Goal: Task Accomplishment & Management: Use online tool/utility

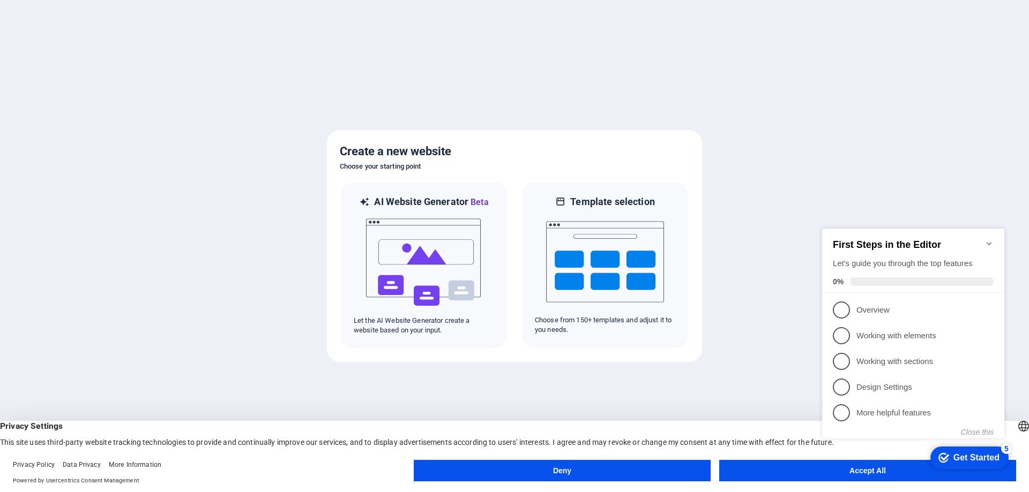
click at [869, 474] on appcues-checklist "Contextual help checklist present on screen" at bounding box center [915, 344] width 195 height 263
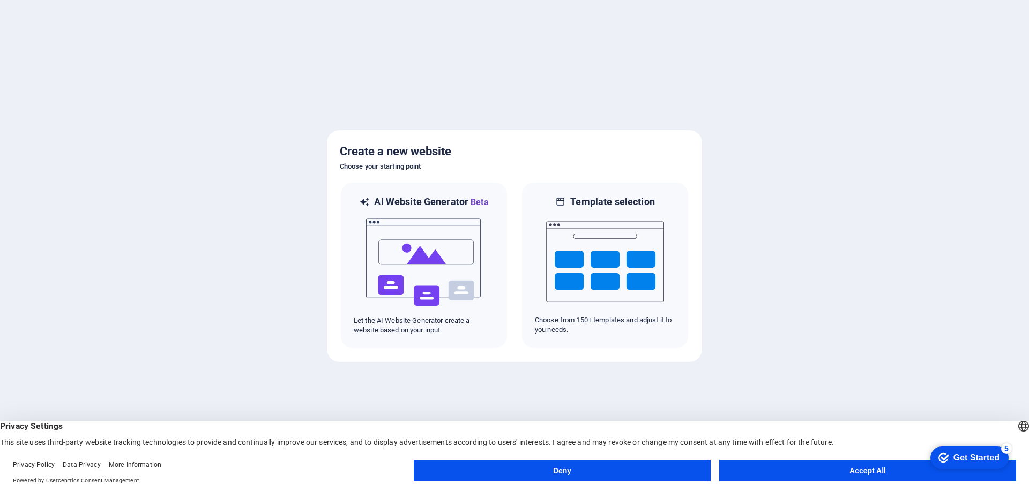
click at [858, 469] on button "Accept All" at bounding box center [867, 470] width 297 height 21
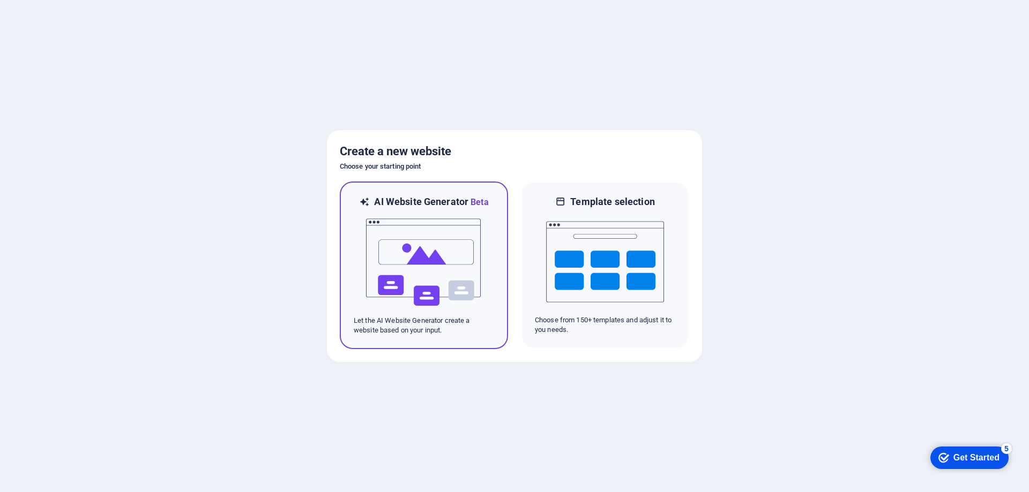
click at [445, 264] on img at bounding box center [424, 262] width 118 height 107
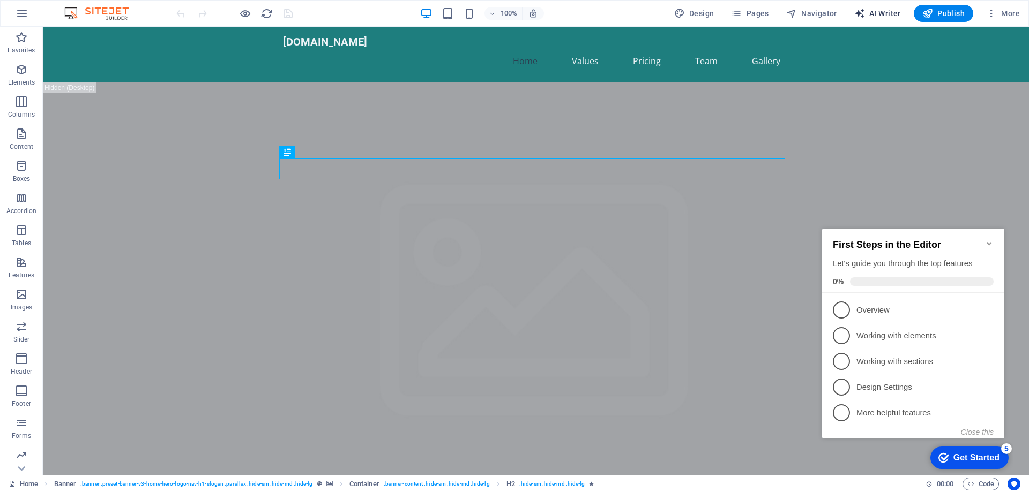
click at [885, 10] on span "AI Writer" at bounding box center [877, 13] width 47 height 11
select select "English"
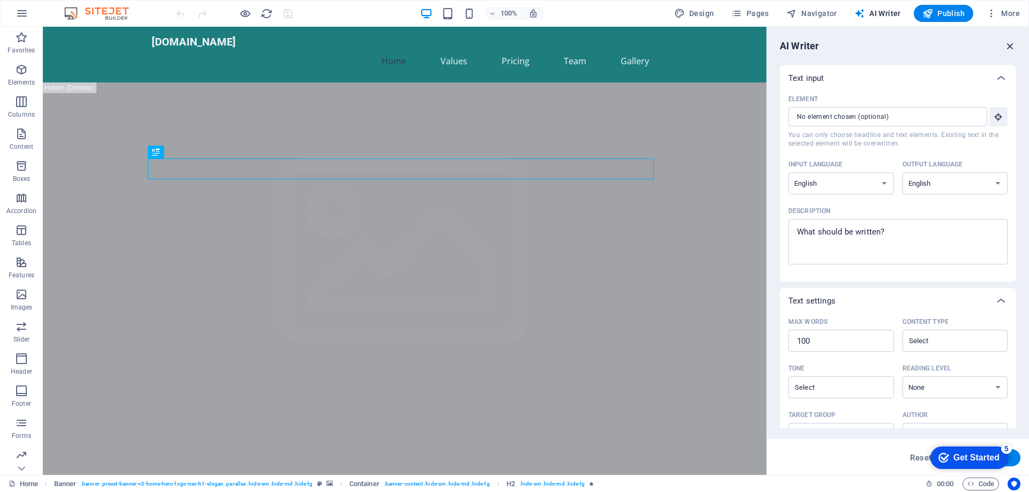
click at [1008, 48] on icon "button" at bounding box center [1010, 46] width 12 height 12
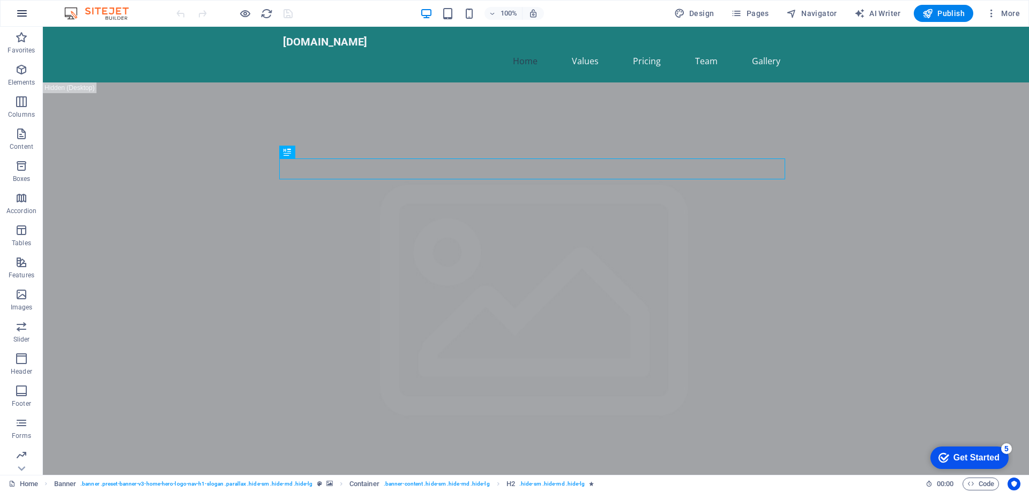
click at [17, 14] on icon "button" at bounding box center [22, 13] width 13 height 13
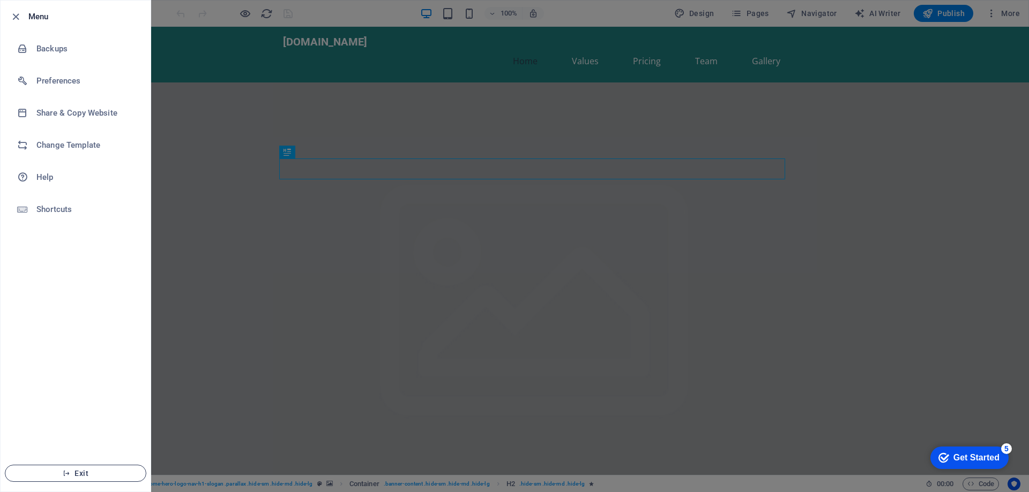
click at [84, 475] on span "Exit" at bounding box center [75, 473] width 123 height 9
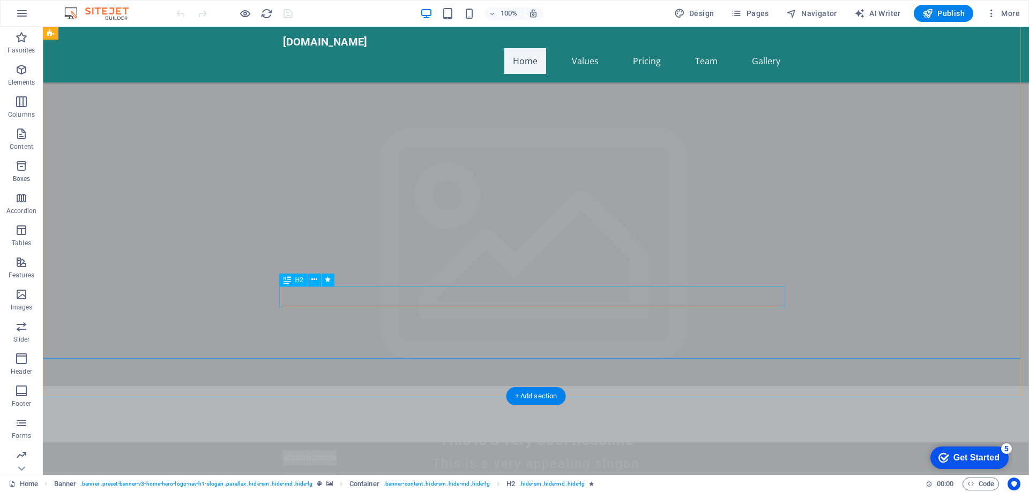
scroll to position [536, 0]
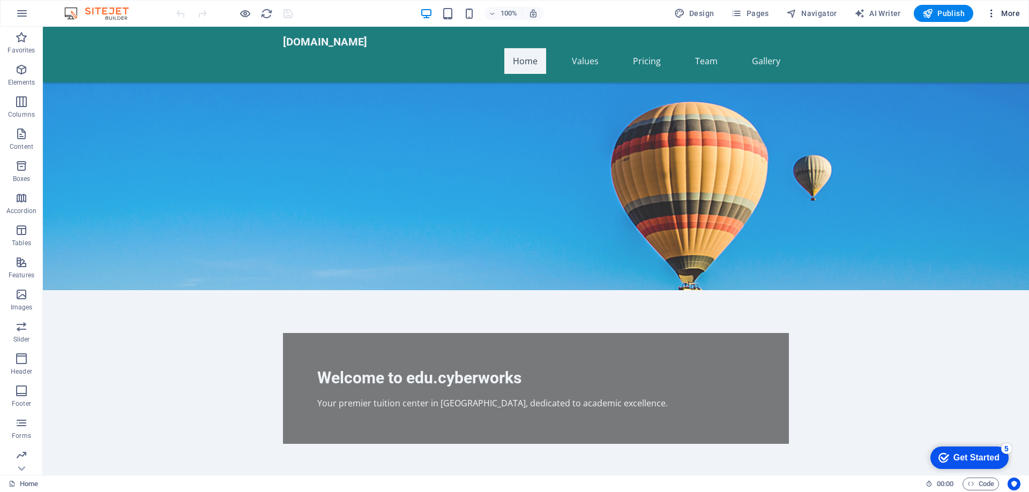
click at [1009, 6] on button "More" at bounding box center [1003, 13] width 42 height 17
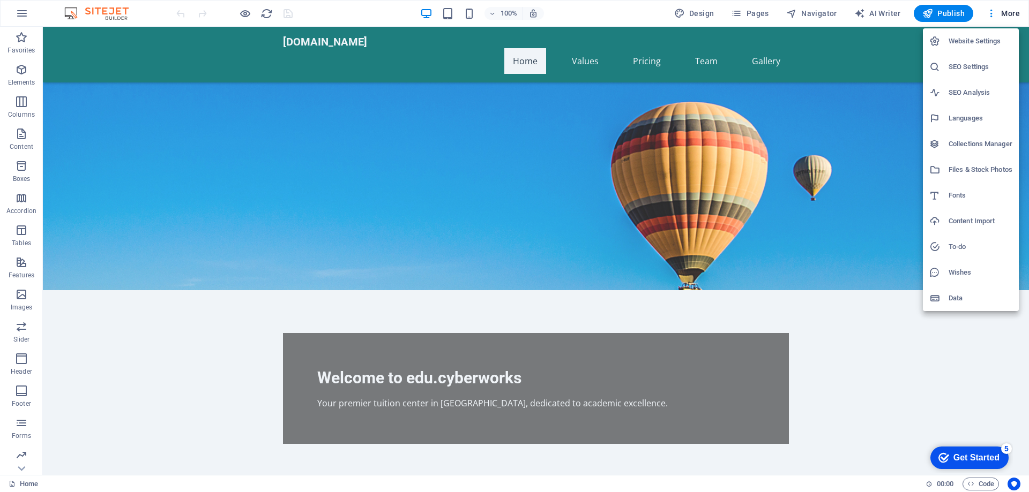
click at [1009, 8] on div at bounding box center [514, 246] width 1029 height 492
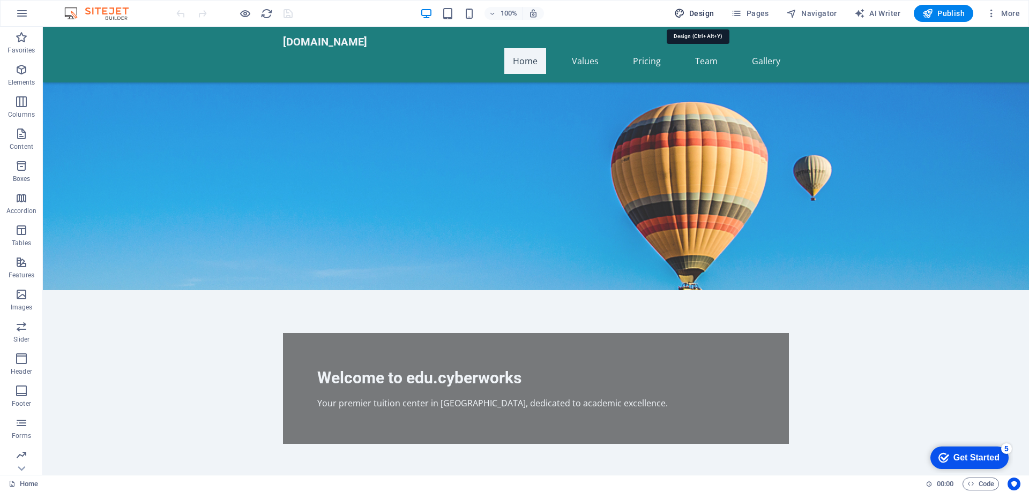
click at [692, 14] on span "Design" at bounding box center [694, 13] width 40 height 11
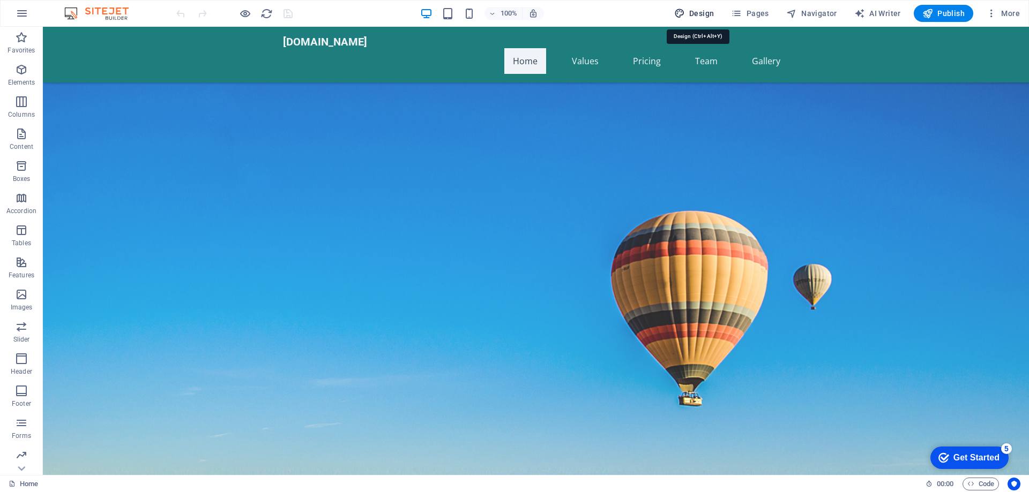
select select "px"
select select "200"
select select "px"
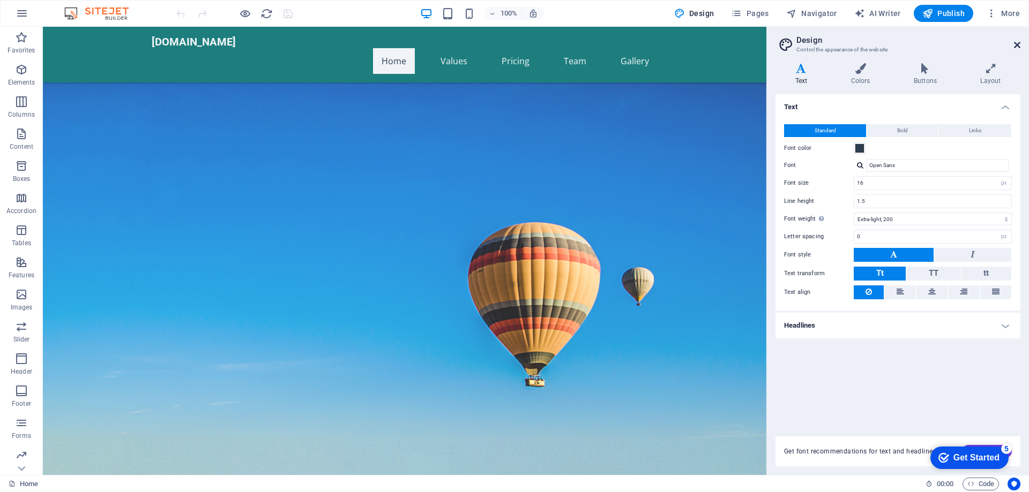
click at [1016, 42] on icon at bounding box center [1017, 45] width 6 height 9
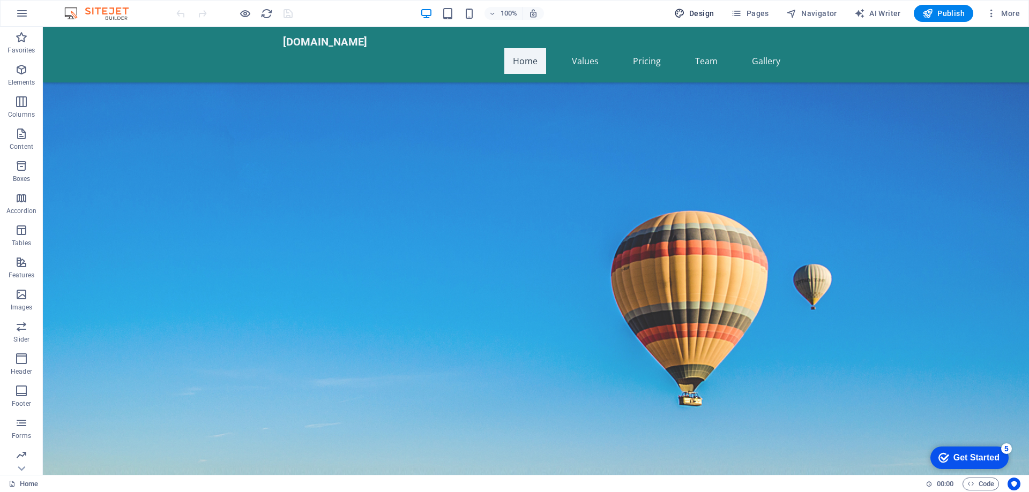
click at [706, 14] on span "Design" at bounding box center [694, 13] width 40 height 11
select select "px"
select select "200"
select select "px"
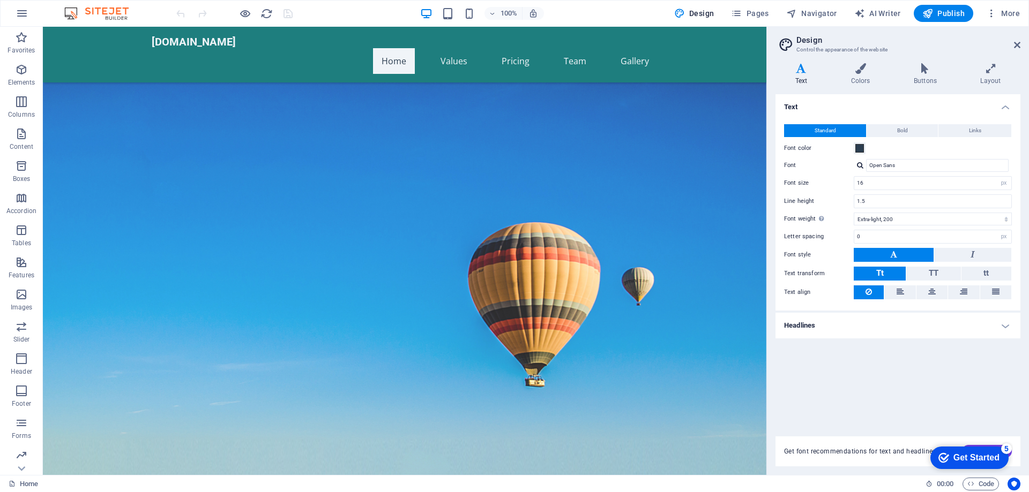
click at [75, 12] on img at bounding box center [102, 13] width 80 height 13
click at [19, 17] on icon "button" at bounding box center [22, 13] width 13 height 13
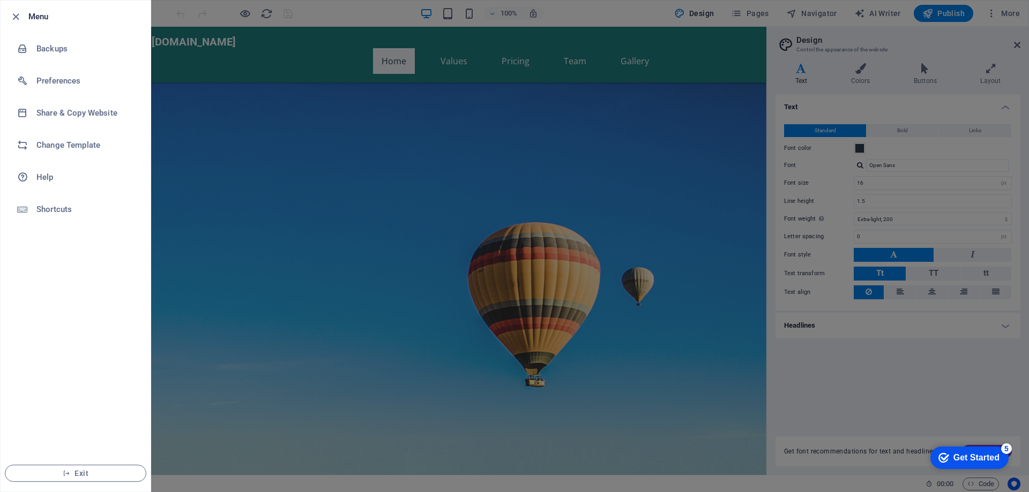
click at [206, 11] on div at bounding box center [514, 246] width 1029 height 492
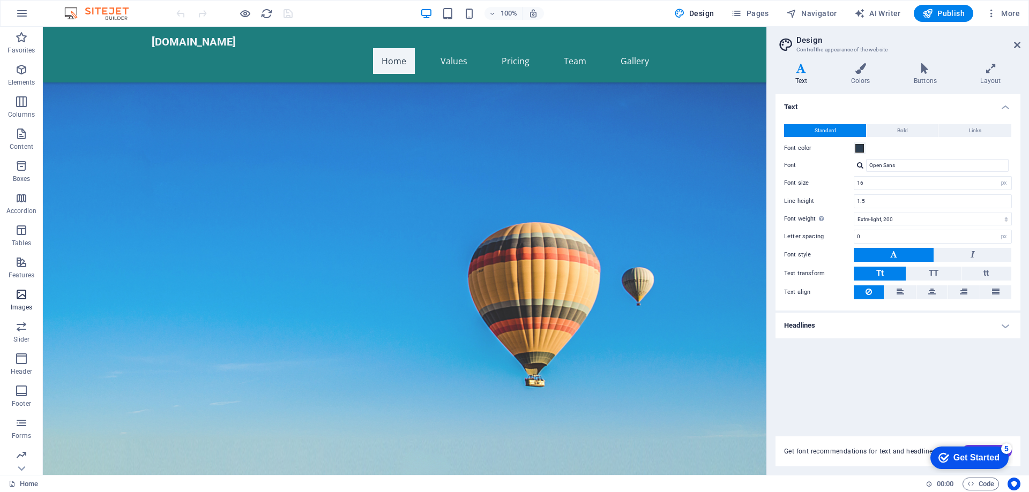
scroll to position [34, 0]
click at [27, 485] on link "Home" at bounding box center [23, 484] width 29 height 13
click at [1018, 46] on icon at bounding box center [1017, 45] width 6 height 9
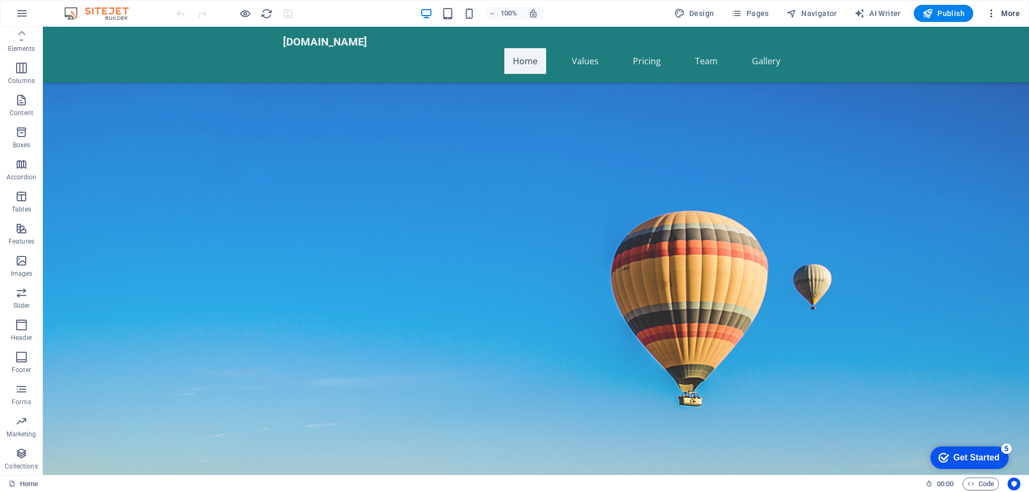
click at [1017, 18] on span "More" at bounding box center [1003, 13] width 34 height 11
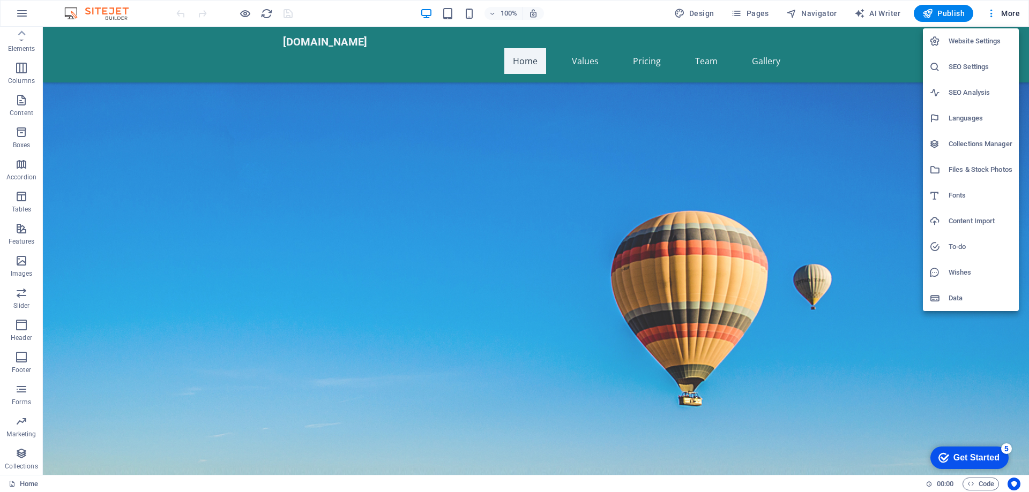
click at [986, 44] on h6 "Website Settings" at bounding box center [980, 41] width 64 height 13
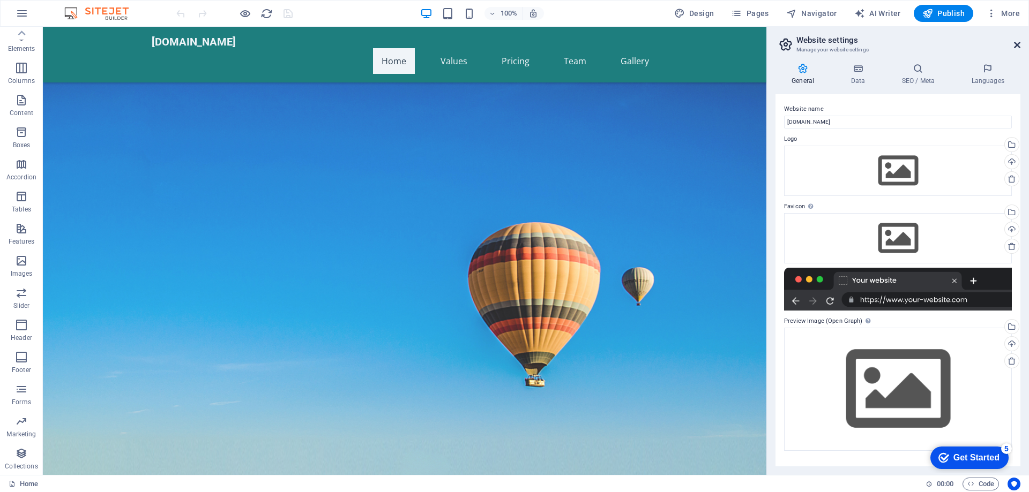
click at [1019, 48] on icon at bounding box center [1017, 45] width 6 height 9
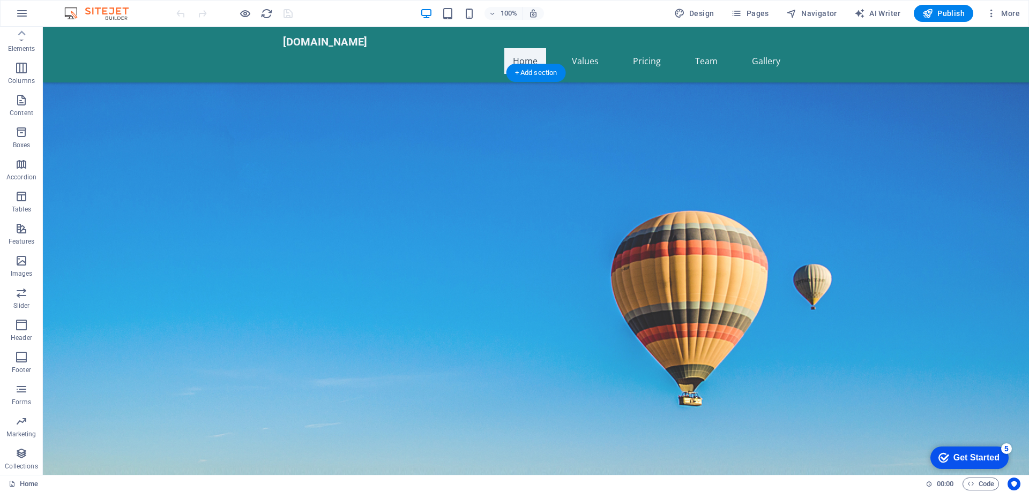
scroll to position [964, 0]
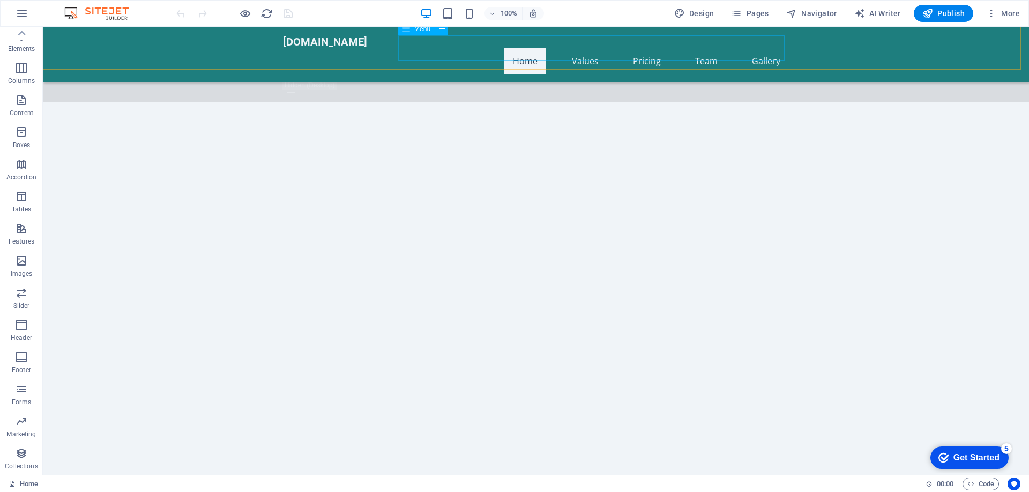
click at [590, 52] on nav "Home Values Pricing Team Gallery" at bounding box center [536, 61] width 506 height 26
click at [589, 48] on nav "Home Values Pricing Team Gallery" at bounding box center [536, 61] width 506 height 26
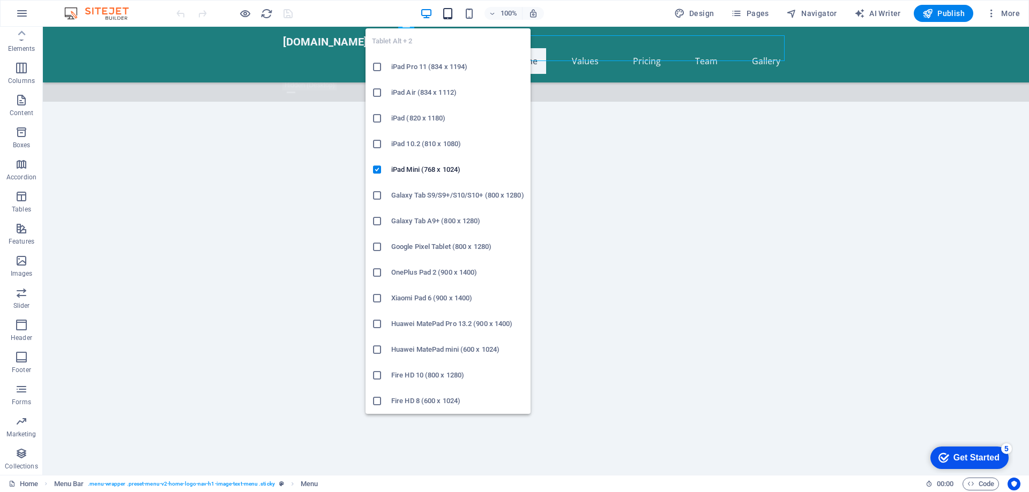
click at [449, 16] on icon "button" at bounding box center [447, 14] width 12 height 12
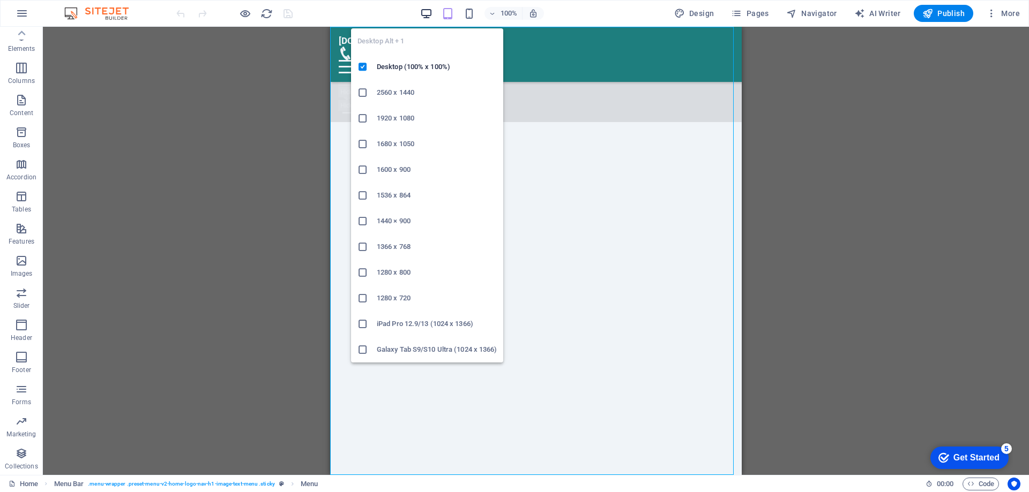
click at [431, 13] on icon "button" at bounding box center [426, 14] width 12 height 12
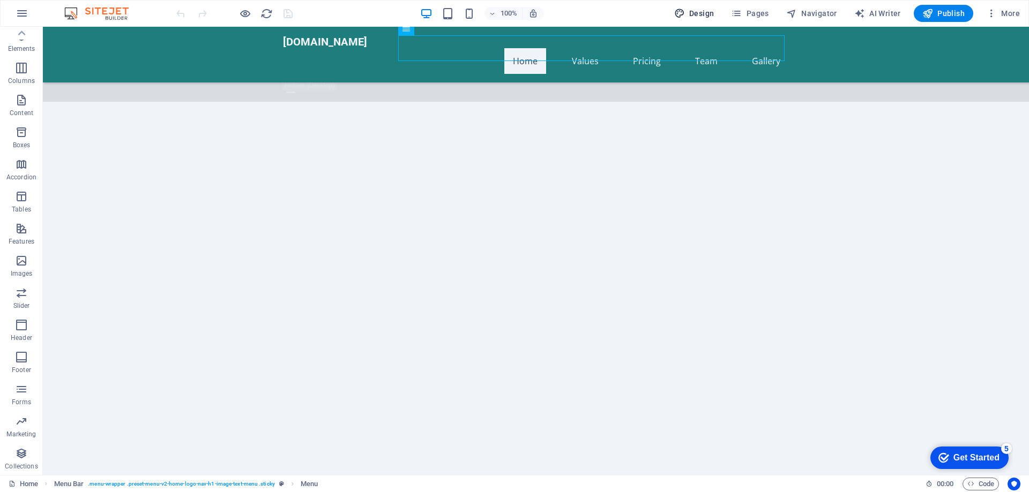
scroll to position [959, 0]
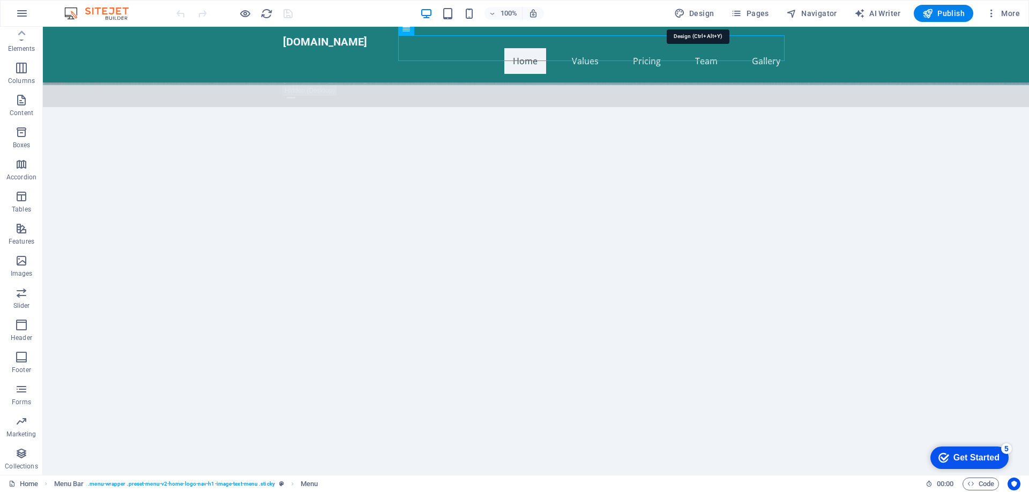
click at [709, 14] on span "Design" at bounding box center [694, 13] width 40 height 11
select select "px"
select select "200"
select select "px"
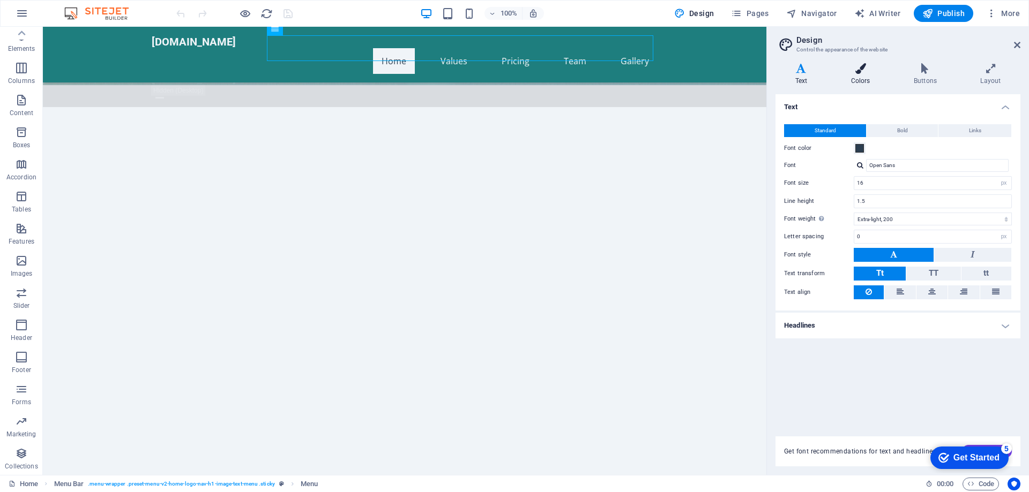
click at [860, 77] on h4 "Colors" at bounding box center [862, 74] width 63 height 23
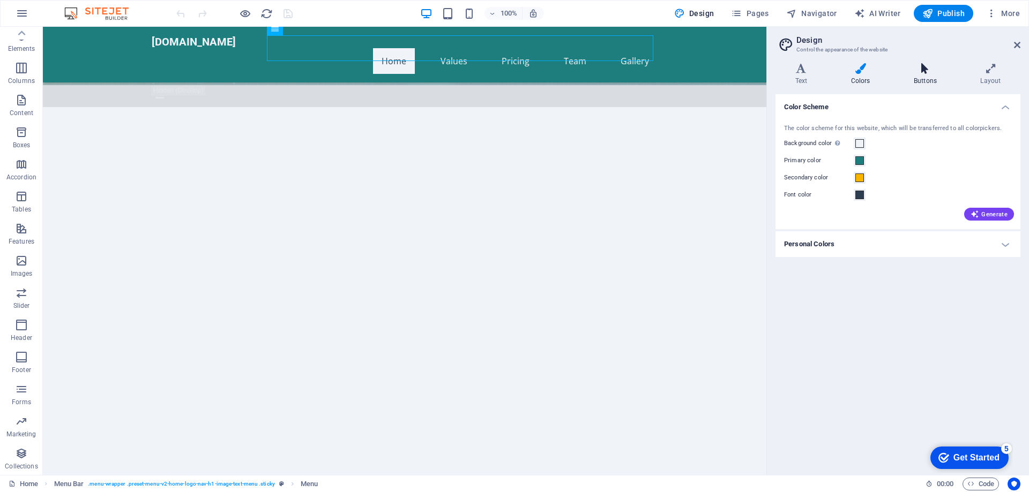
click at [919, 76] on h4 "Buttons" at bounding box center [927, 74] width 66 height 23
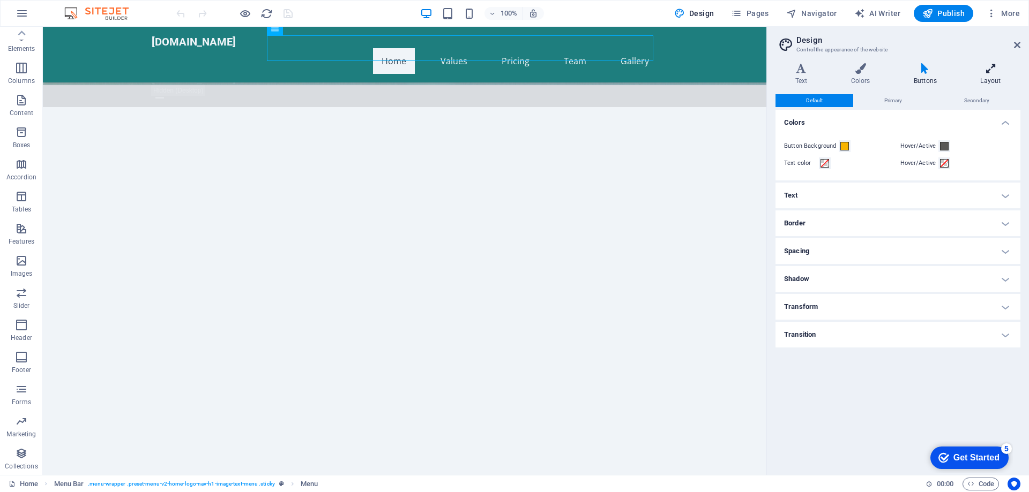
click at [998, 74] on h4 "Layout" at bounding box center [990, 74] width 59 height 23
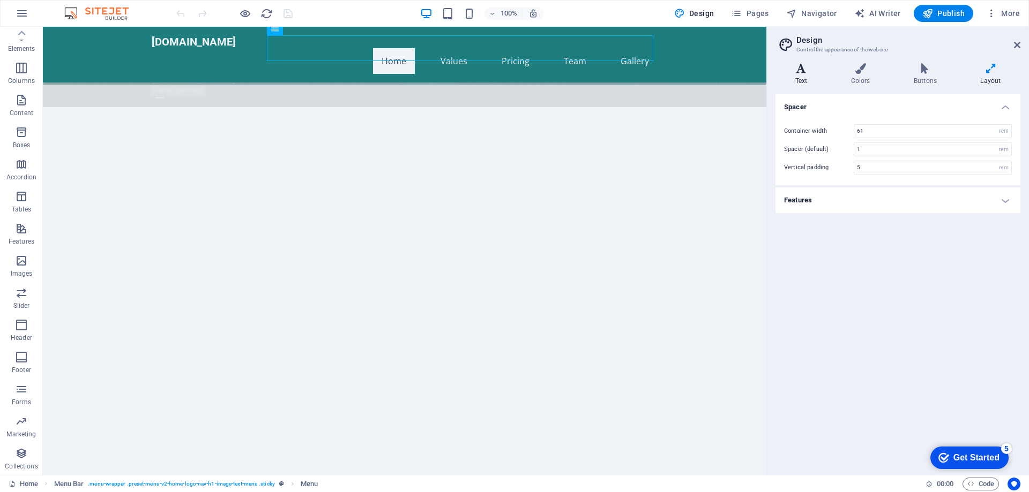
click at [793, 71] on icon at bounding box center [800, 68] width 51 height 11
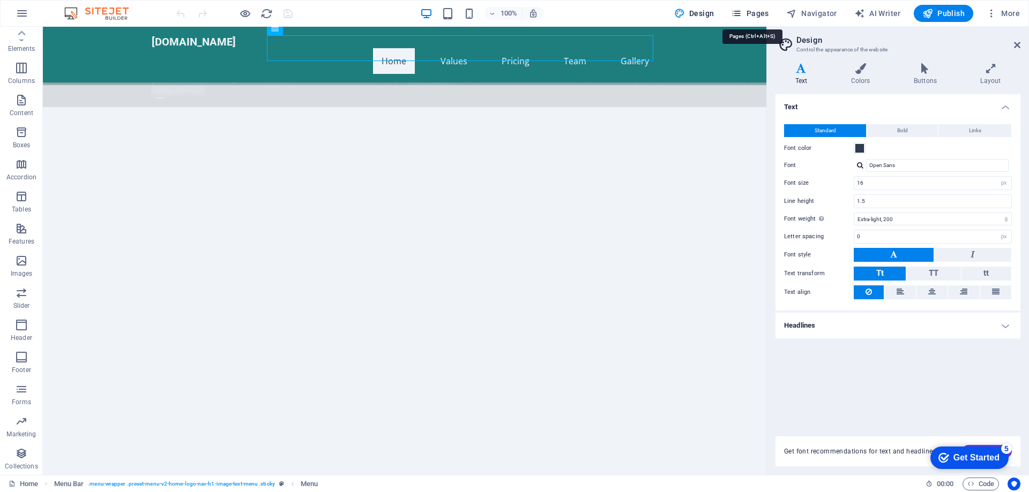
click at [762, 13] on span "Pages" at bounding box center [750, 13] width 38 height 11
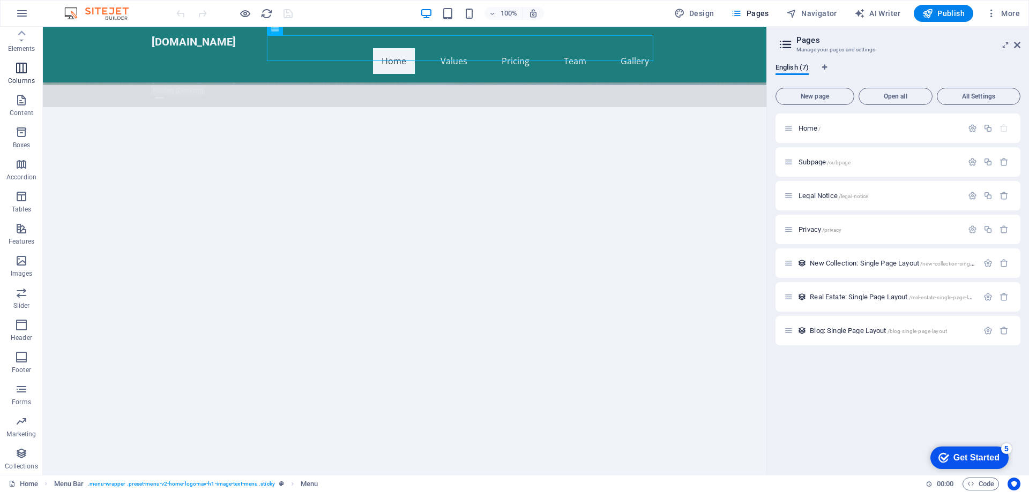
click at [18, 68] on icon "button" at bounding box center [21, 68] width 13 height 13
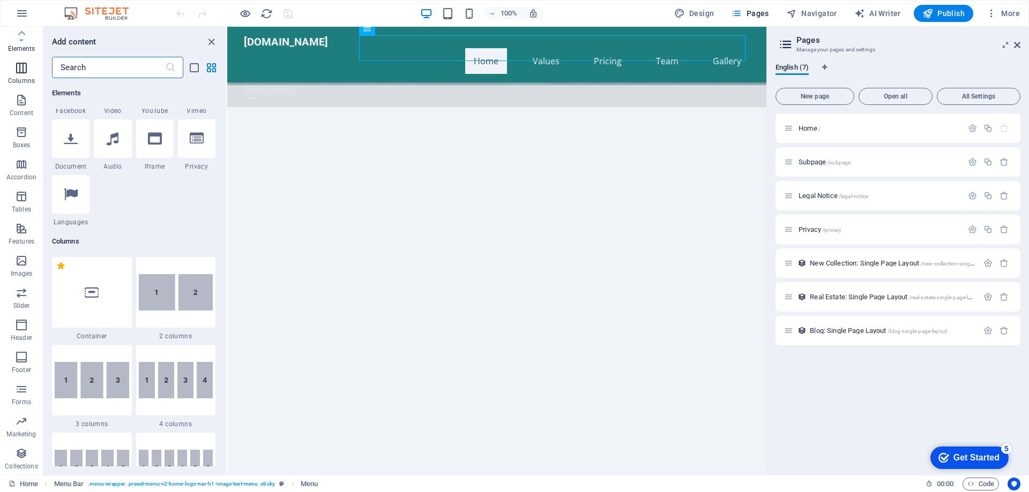
scroll to position [530, 0]
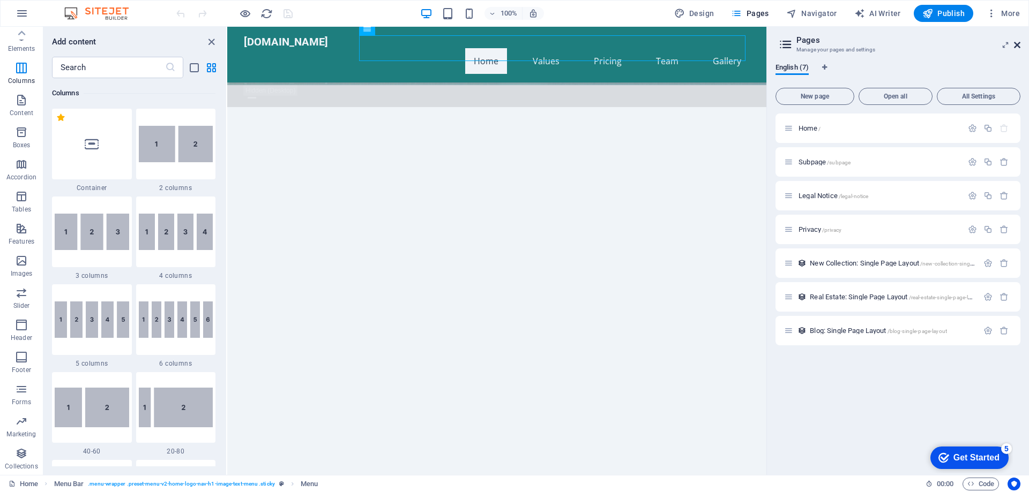
click at [1016, 47] on icon at bounding box center [1017, 45] width 6 height 9
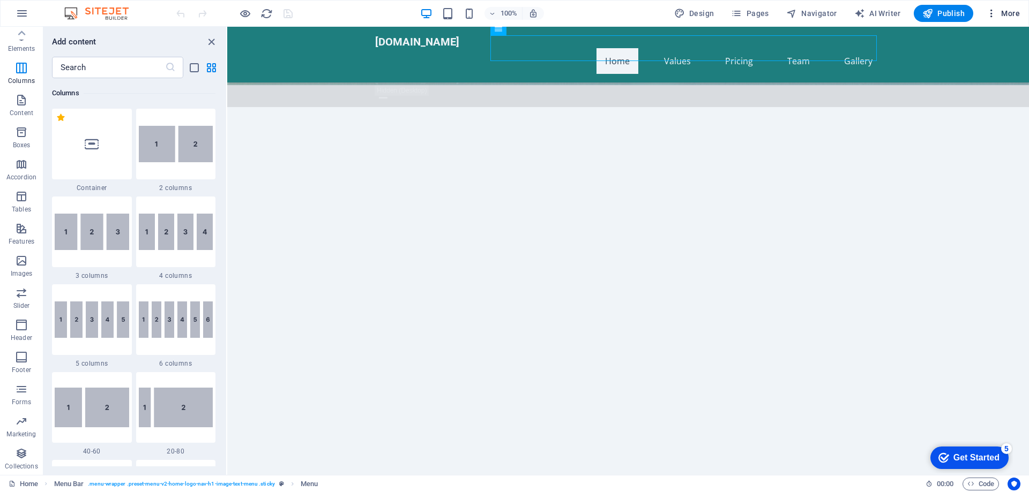
click at [1001, 17] on span "More" at bounding box center [1003, 13] width 34 height 11
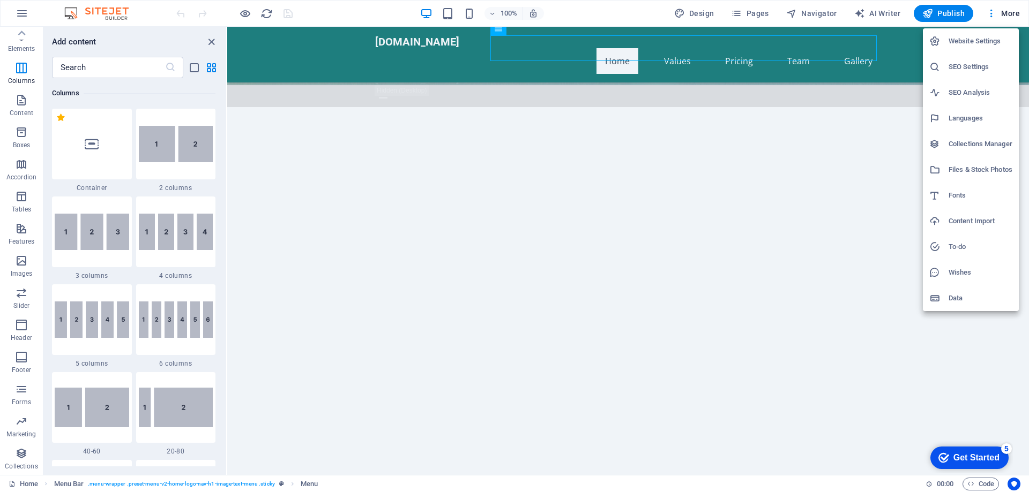
click at [21, 14] on div at bounding box center [514, 246] width 1029 height 492
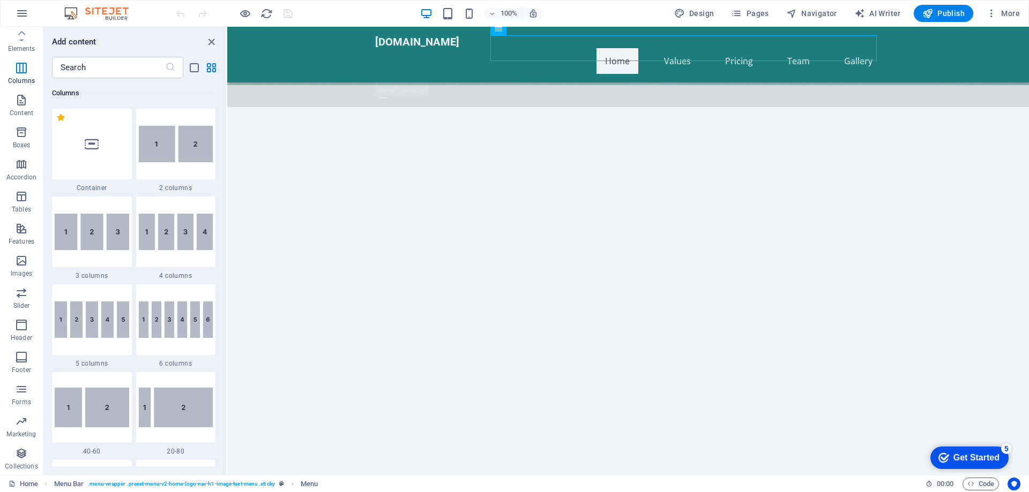
click at [21, 14] on icon "button" at bounding box center [22, 13] width 13 height 13
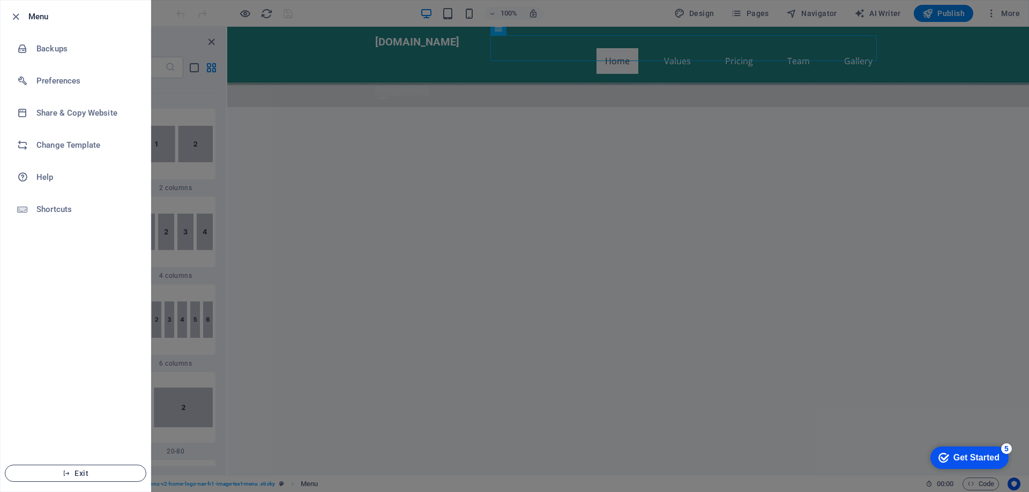
click at [88, 472] on span "Exit" at bounding box center [75, 473] width 123 height 9
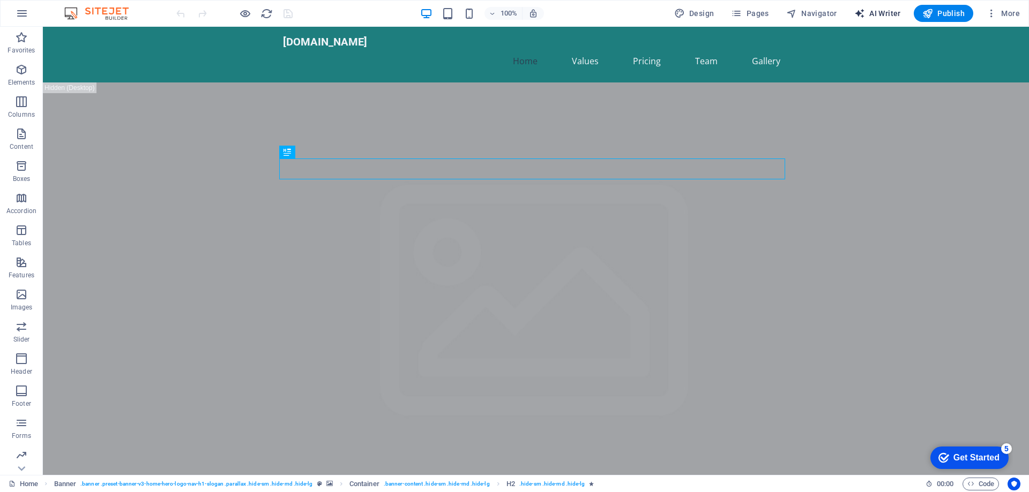
click at [891, 16] on span "AI Writer" at bounding box center [877, 13] width 47 height 11
select select "English"
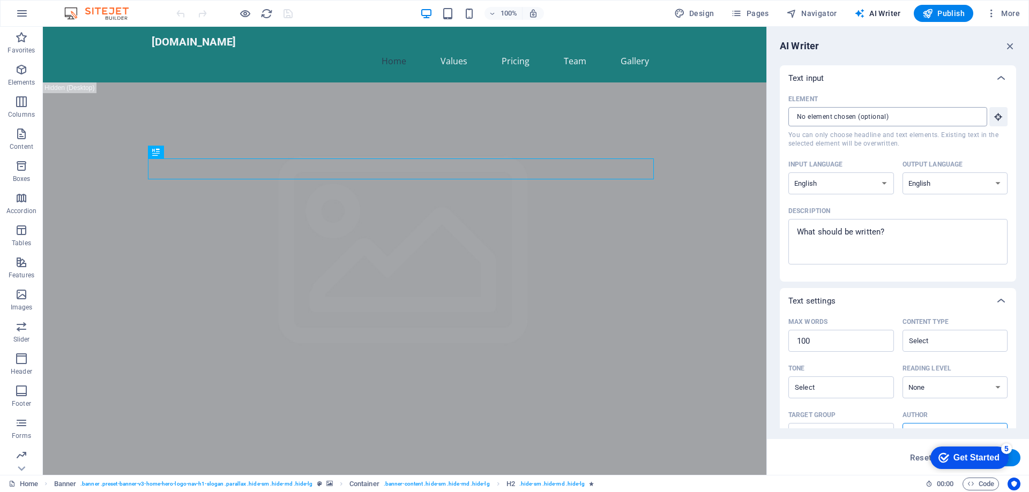
click at [962, 119] on input "Element ​ You can only choose headline and text elements. Existing text in the …" at bounding box center [883, 116] width 191 height 19
click at [1010, 12] on span "More" at bounding box center [1003, 13] width 34 height 11
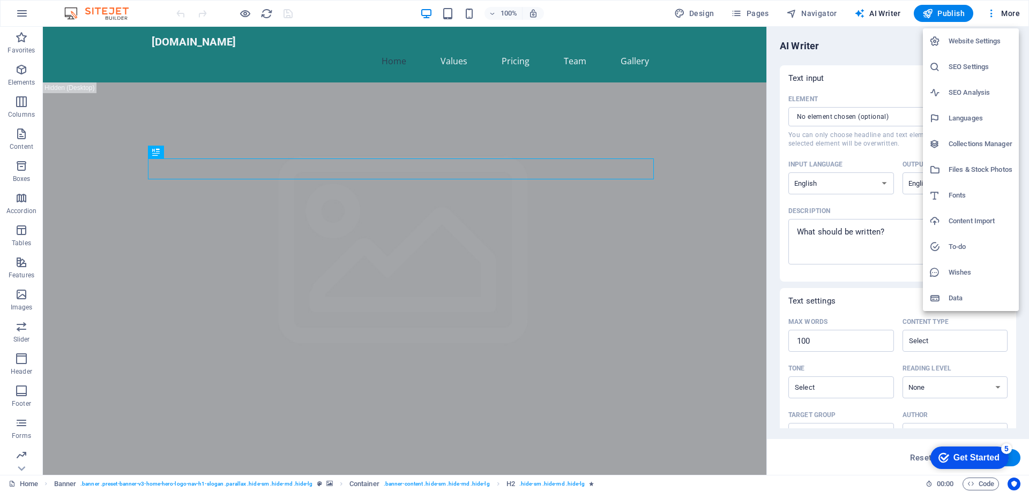
click at [992, 16] on div at bounding box center [514, 246] width 1029 height 492
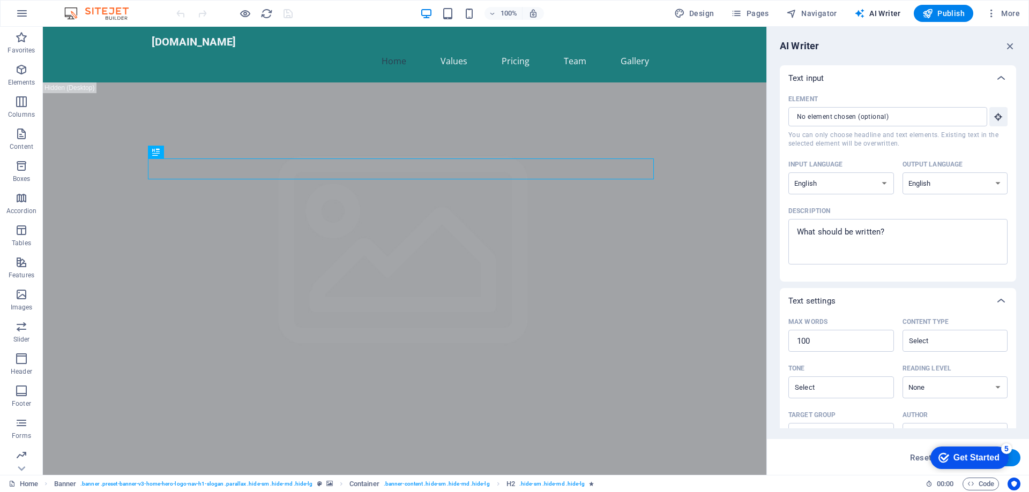
click at [992, 16] on icon "button" at bounding box center [991, 13] width 11 height 11
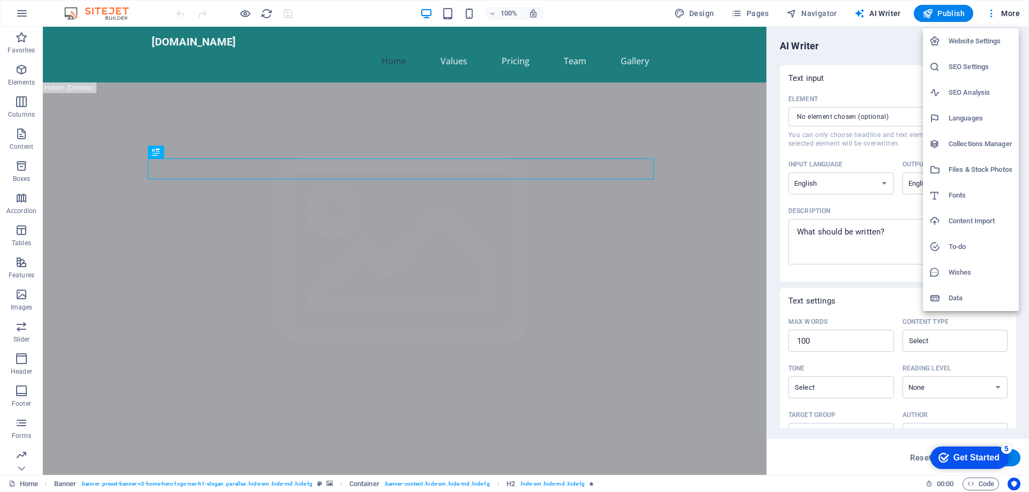
click at [104, 13] on div at bounding box center [514, 246] width 1029 height 492
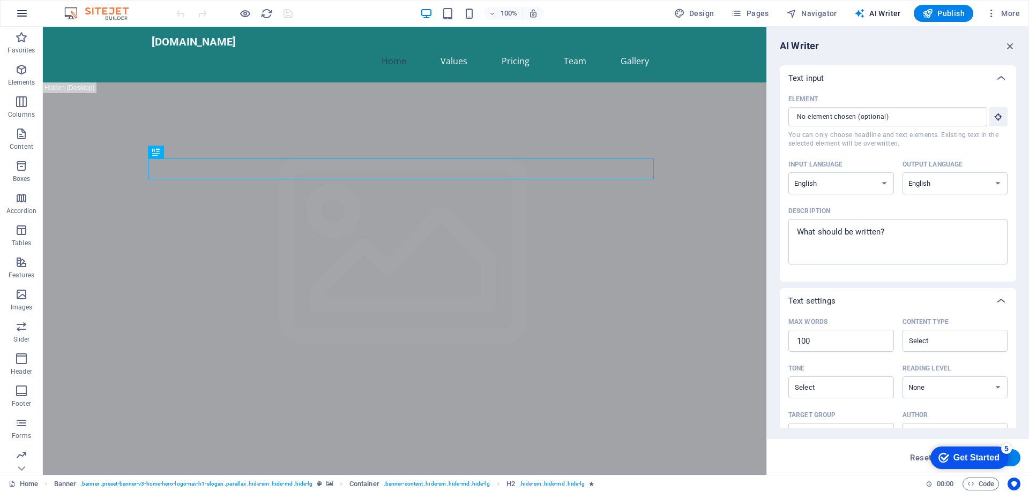
click at [27, 11] on icon "button" at bounding box center [22, 13] width 13 height 13
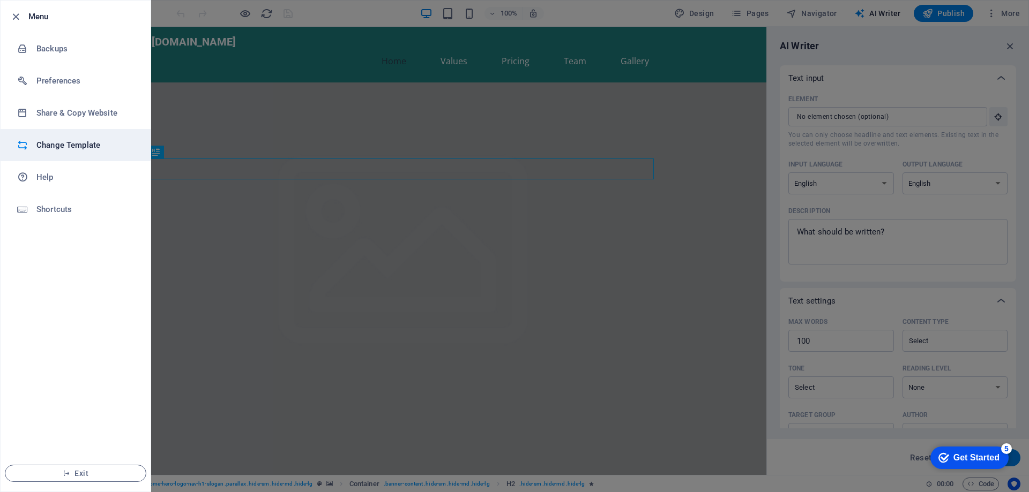
click at [79, 152] on li "Change Template" at bounding box center [76, 145] width 150 height 32
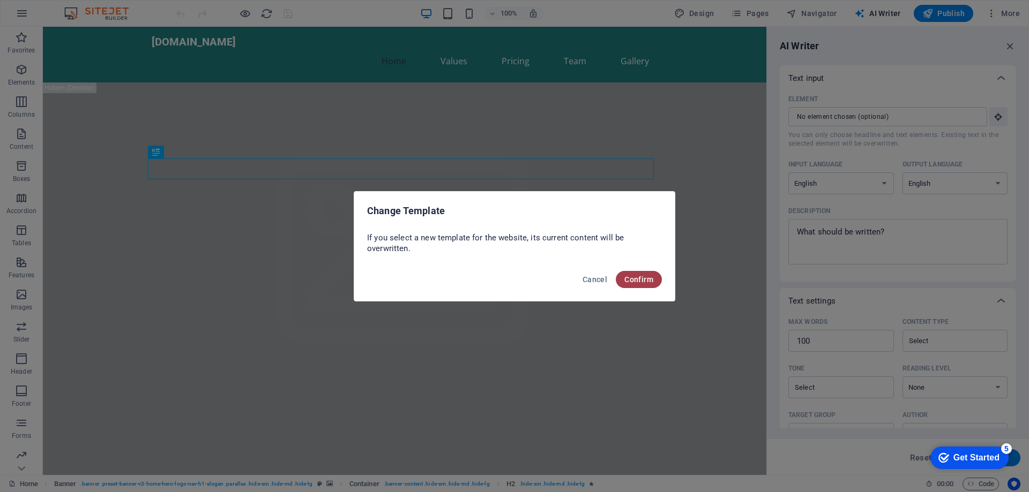
click at [641, 282] on span "Confirm" at bounding box center [638, 279] width 29 height 9
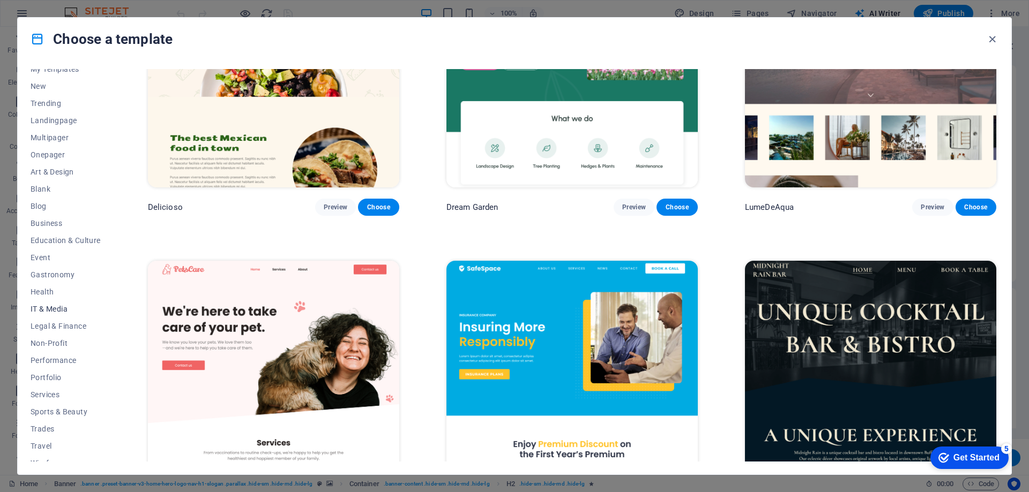
scroll to position [36, 0]
click at [78, 228] on span "Education & Culture" at bounding box center [66, 230] width 70 height 9
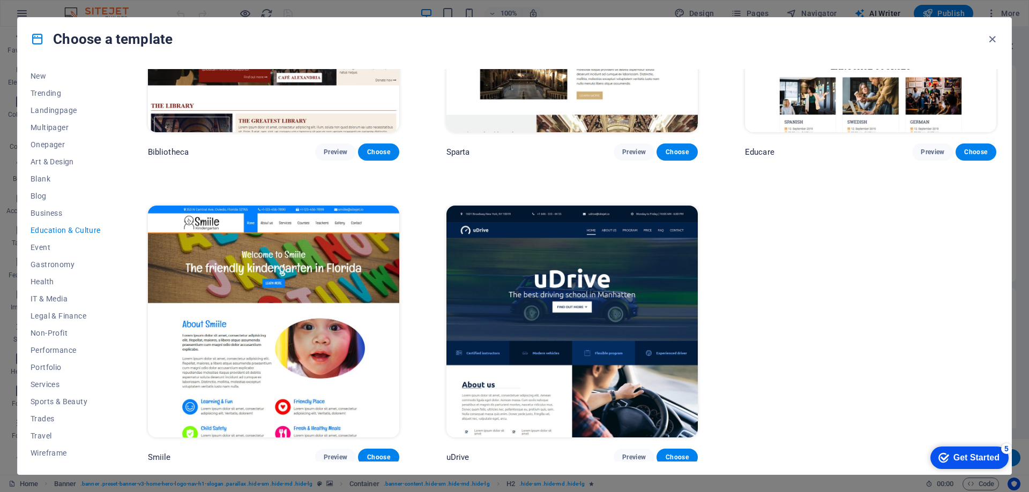
scroll to position [476, 0]
click at [38, 76] on span "New" at bounding box center [66, 76] width 70 height 9
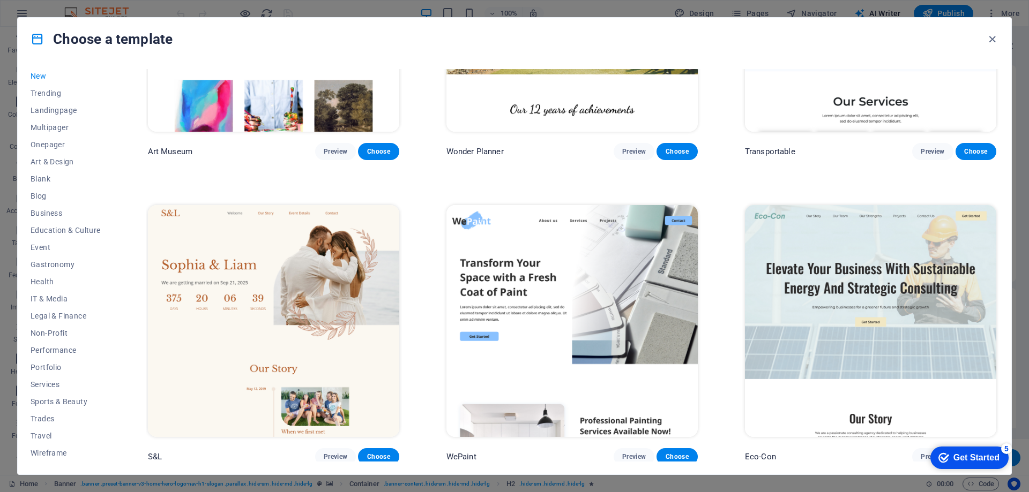
click at [990, 39] on icon "button" at bounding box center [992, 39] width 12 height 12
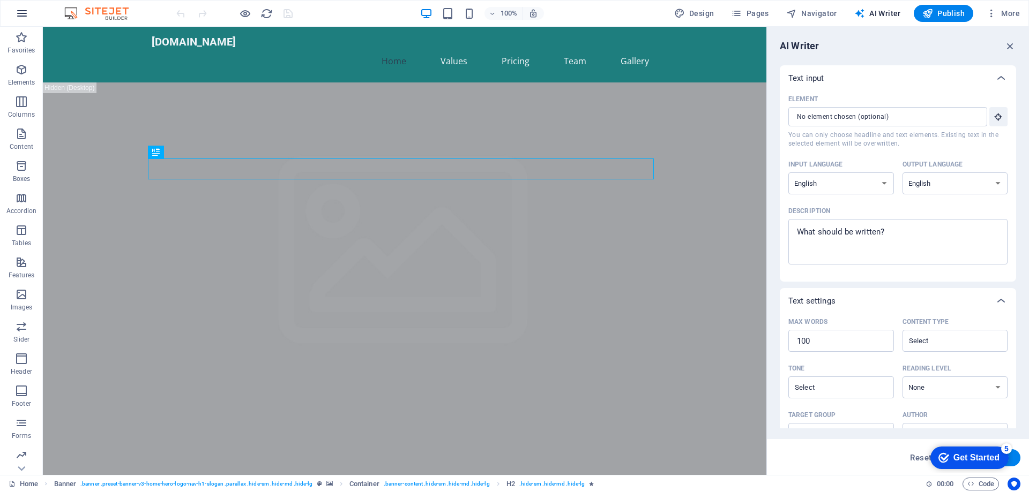
click at [17, 12] on icon "button" at bounding box center [22, 13] width 13 height 13
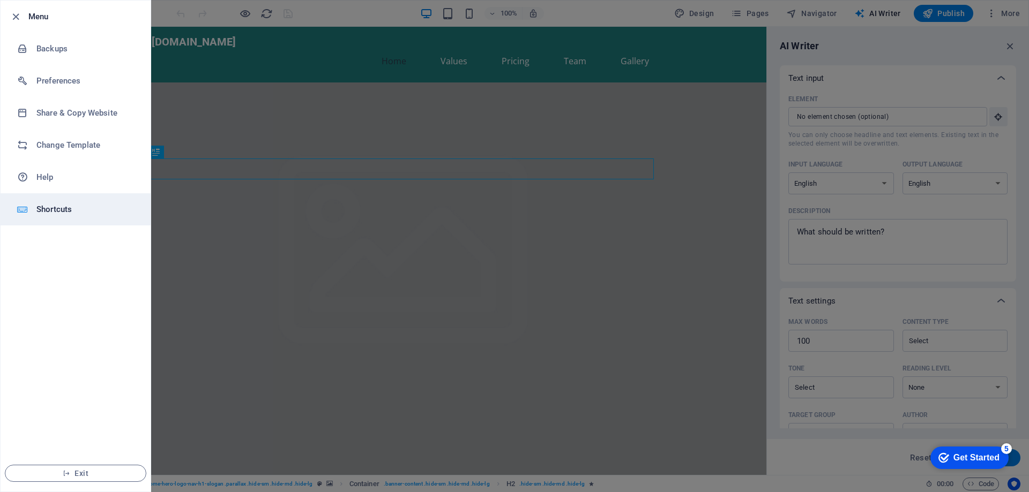
click at [68, 211] on h6 "Shortcuts" at bounding box center [85, 209] width 99 height 13
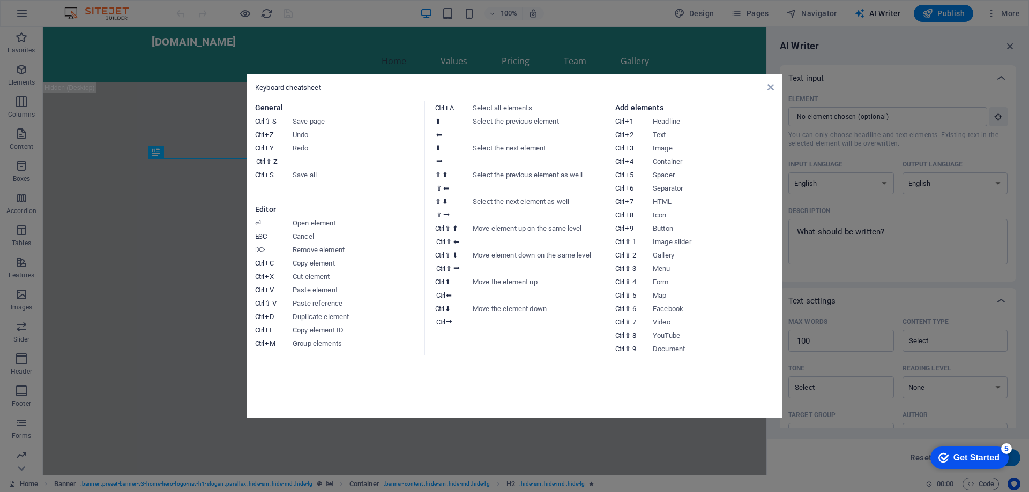
click at [776, 84] on div "Keyboard cheatsheet General Ctrl ⇧ S Save page Ctrl Z Undo Ctrl Y Ctrl ⇧ Z Redo…" at bounding box center [514, 245] width 536 height 343
click at [770, 86] on icon at bounding box center [770, 87] width 6 height 9
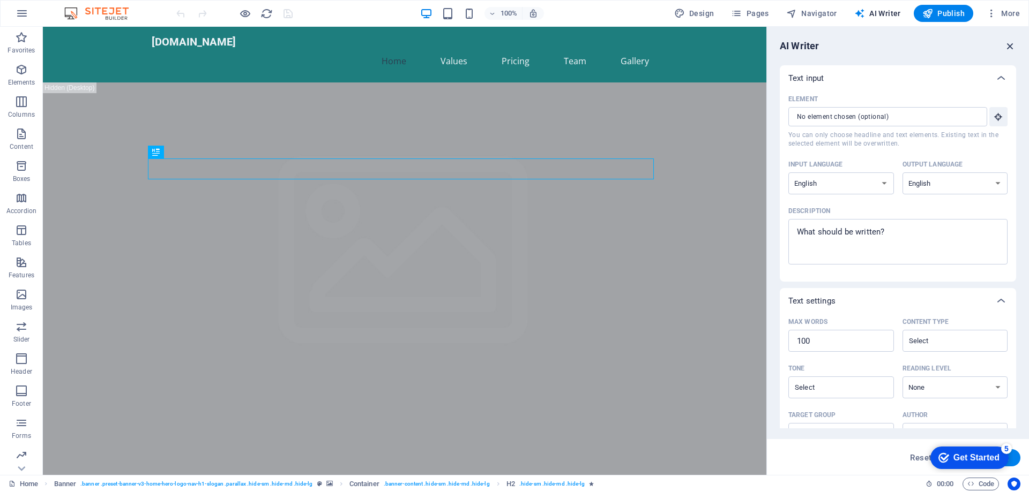
click at [1012, 48] on icon "button" at bounding box center [1010, 46] width 12 height 12
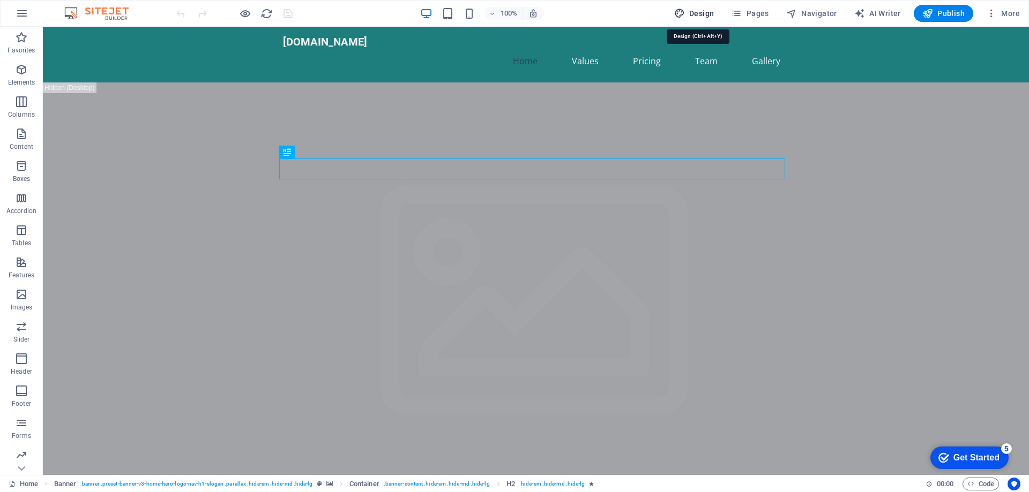
click at [692, 13] on span "Design" at bounding box center [694, 13] width 40 height 11
select select "px"
select select "200"
select select "px"
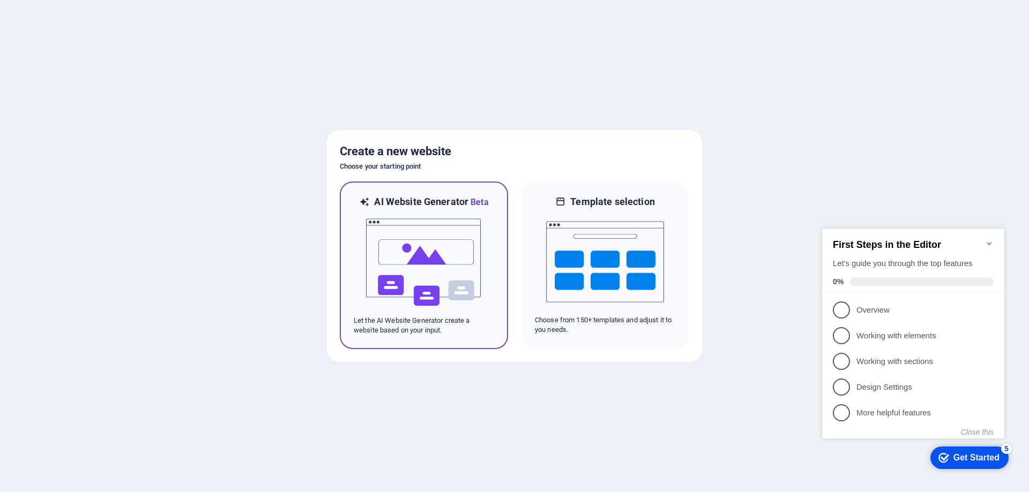
click at [468, 259] on img at bounding box center [424, 262] width 118 height 107
